Goal: Information Seeking & Learning: Learn about a topic

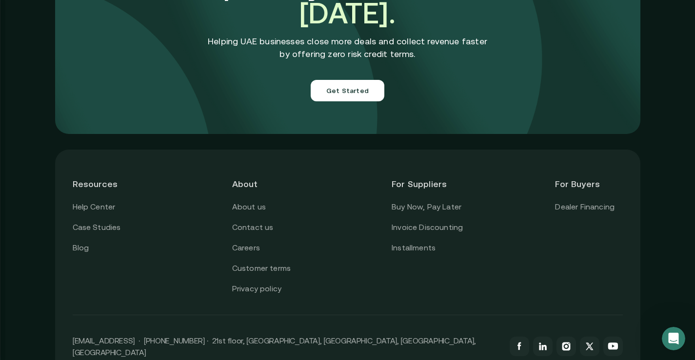
scroll to position [3497, 0]
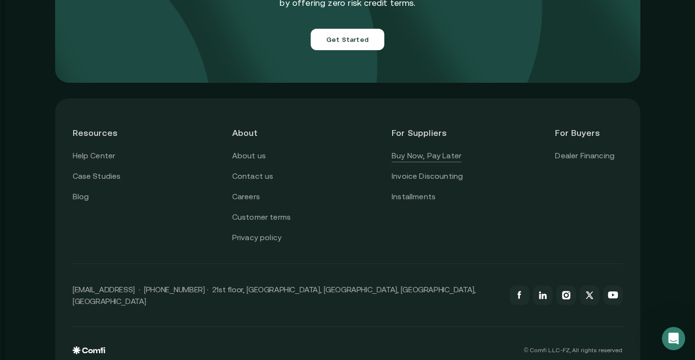
click at [450, 150] on link "Buy Now, Pay Later" at bounding box center [427, 156] width 70 height 13
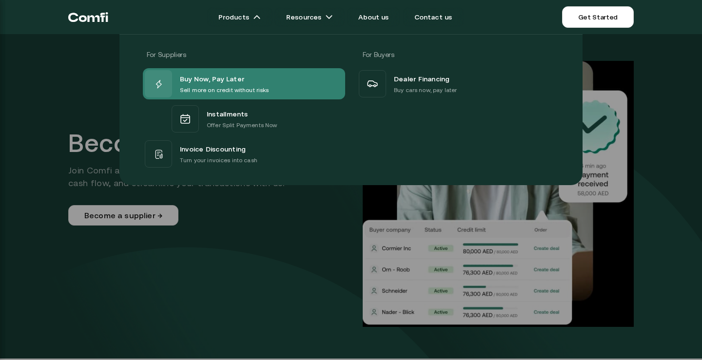
click at [214, 75] on span "Buy Now, Pay Later" at bounding box center [212, 79] width 64 height 13
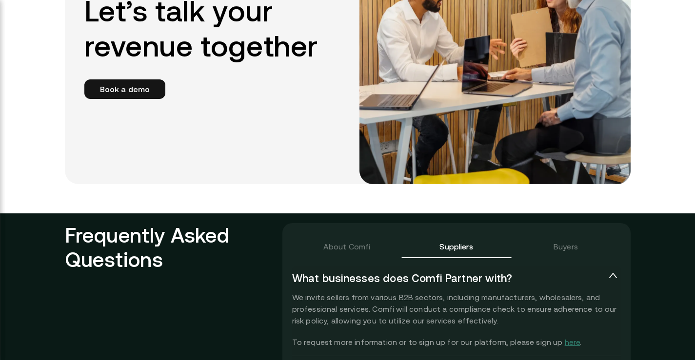
scroll to position [2113, 0]
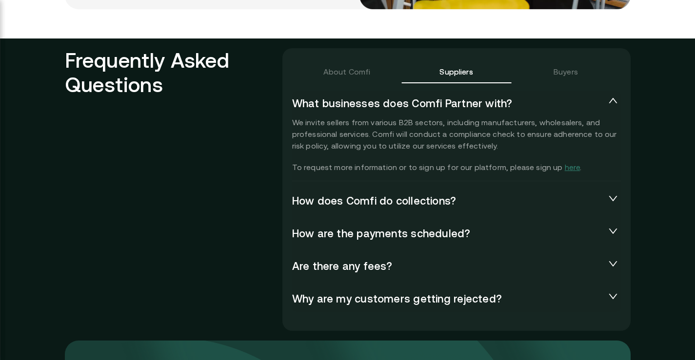
click at [442, 199] on span "How does Comfi do collections?" at bounding box center [448, 202] width 313 height 14
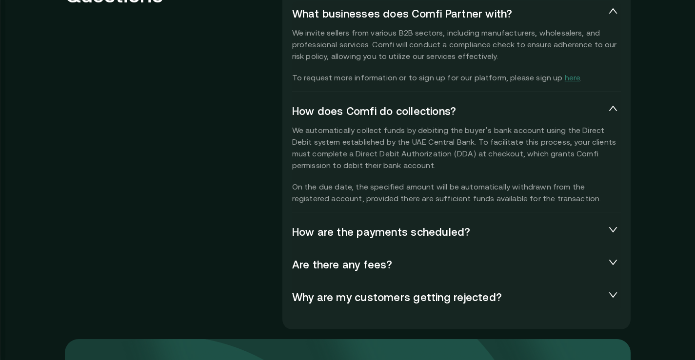
scroll to position [2214, 0]
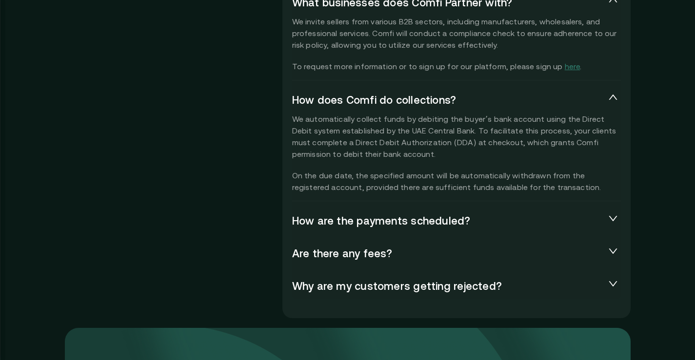
click at [408, 253] on span "Are there any fees?" at bounding box center [448, 254] width 313 height 14
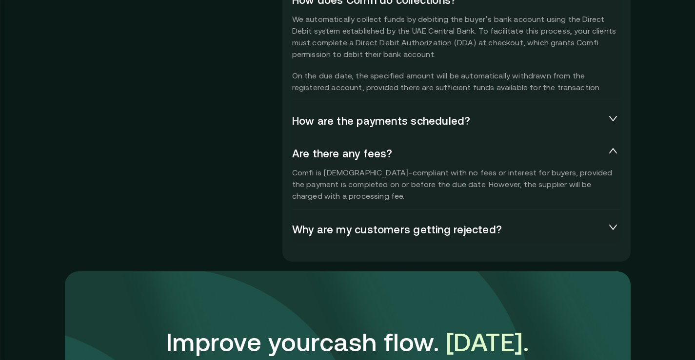
scroll to position [2316, 0]
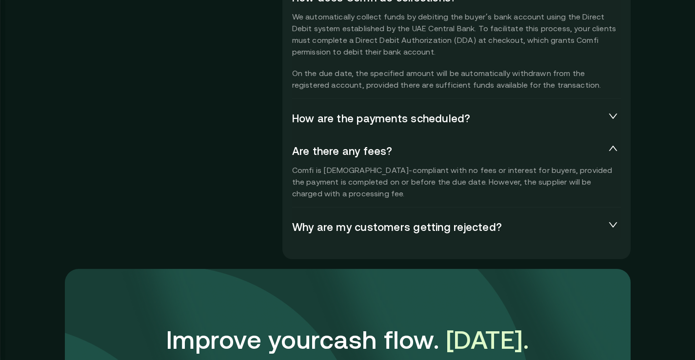
click at [450, 227] on span "Why are my customers getting rejected?" at bounding box center [448, 228] width 313 height 14
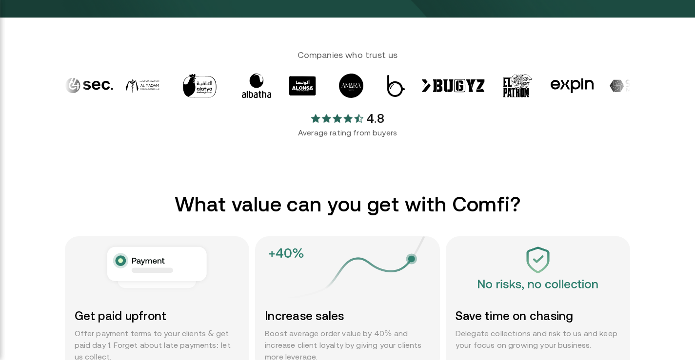
scroll to position [0, 0]
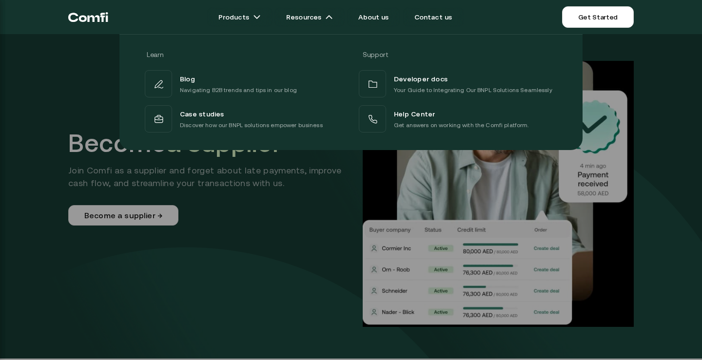
click at [663, 70] on div "Learn Support Blog Navigating B2B trends and tips in our blog Developer docs Yo…" at bounding box center [351, 88] width 702 height 123
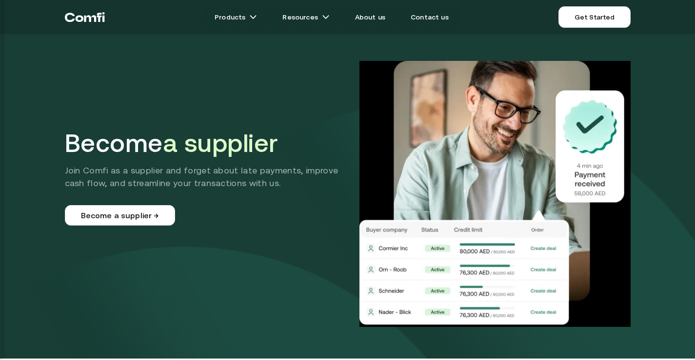
click at [663, 57] on header "Become a supplier Join Comfi as a supplier and forget about late payments, impr…" at bounding box center [347, 179] width 695 height 359
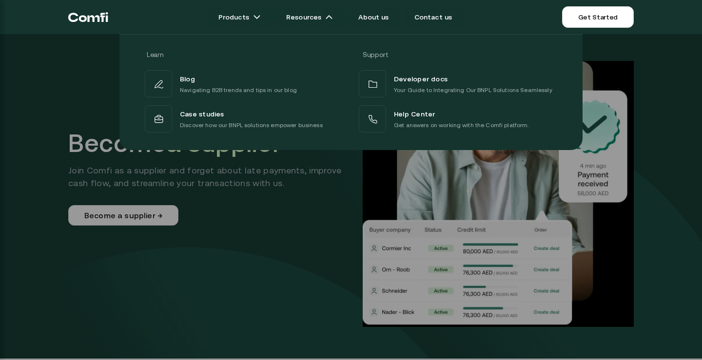
click at [659, 78] on div "Learn Support Blog Navigating B2B trends and tips in our blog Developer docs Yo…" at bounding box center [351, 88] width 702 height 123
